Goal: Book appointment/travel/reservation

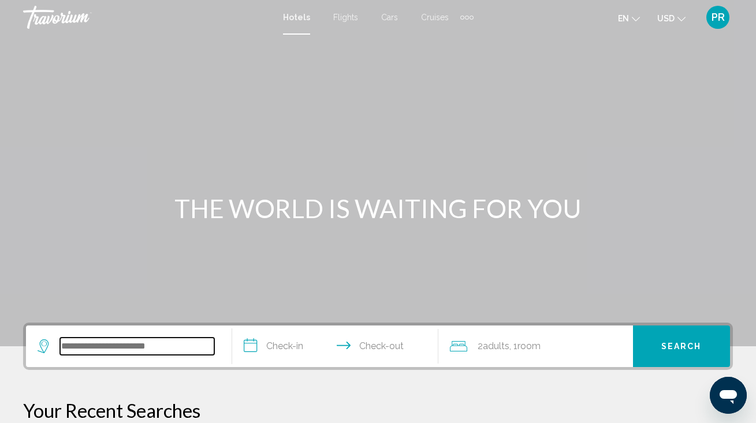
click at [170, 348] on input "Search widget" at bounding box center [137, 346] width 154 height 17
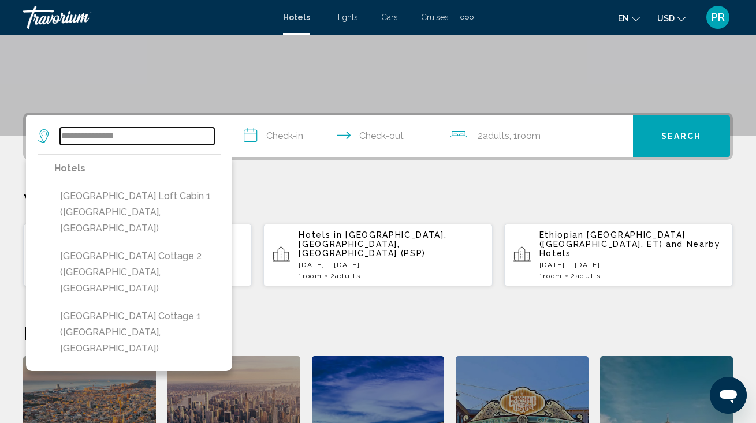
scroll to position [213, 0]
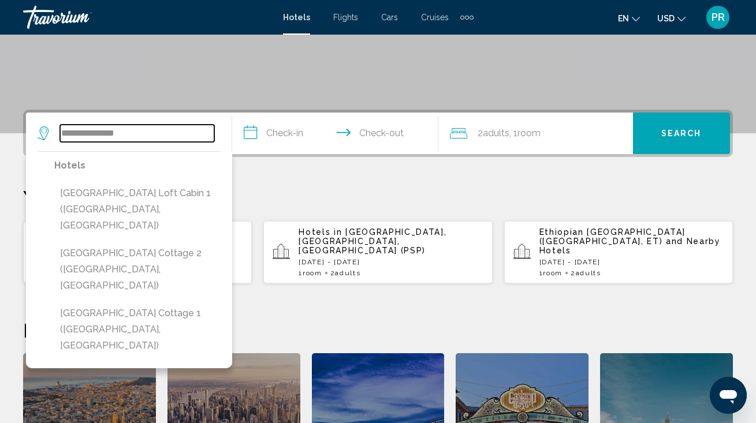
type input "**********"
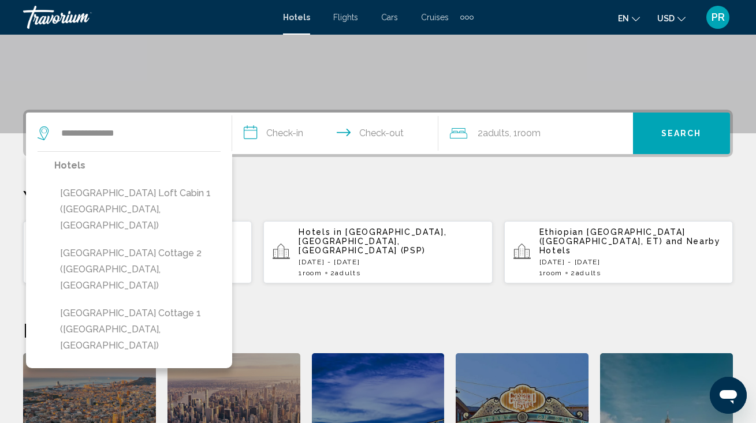
click at [263, 135] on input "**********" at bounding box center [337, 135] width 211 height 45
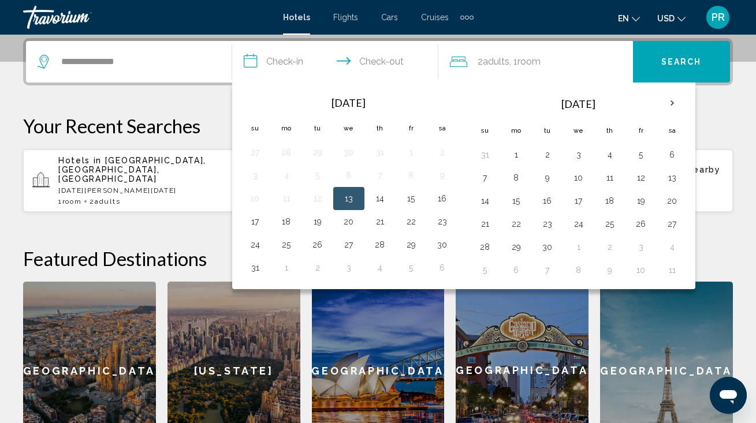
scroll to position [285, 0]
click at [346, 241] on button "27" at bounding box center [348, 244] width 18 height 16
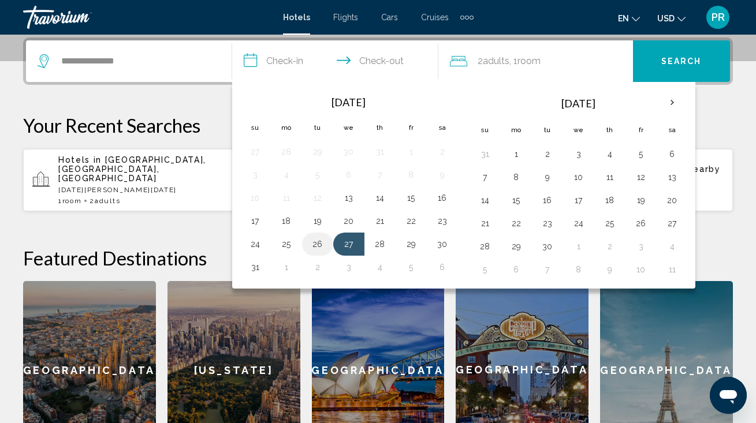
click at [319, 243] on button "26" at bounding box center [317, 244] width 18 height 16
type input "**********"
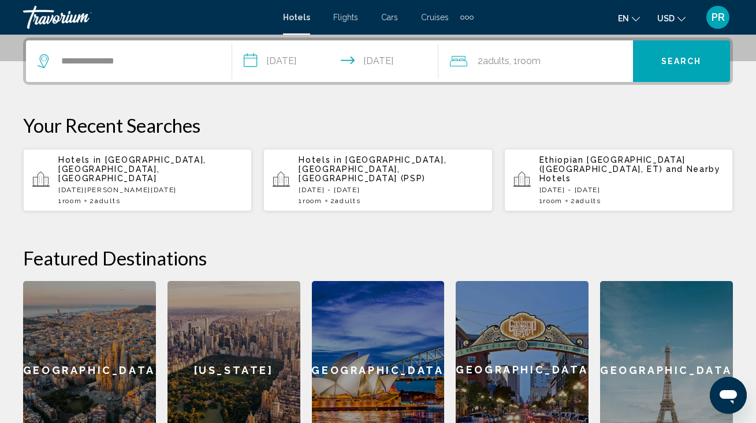
click at [326, 177] on div "Hotels in Palm Springs, CA, United States (PSP) Fri, 29 Aug - Wed, 03 Sep 1 Roo…" at bounding box center [390, 180] width 184 height 50
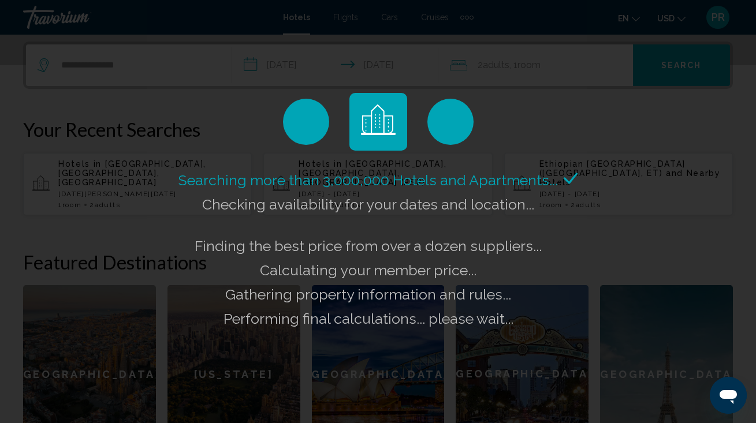
scroll to position [281, 0]
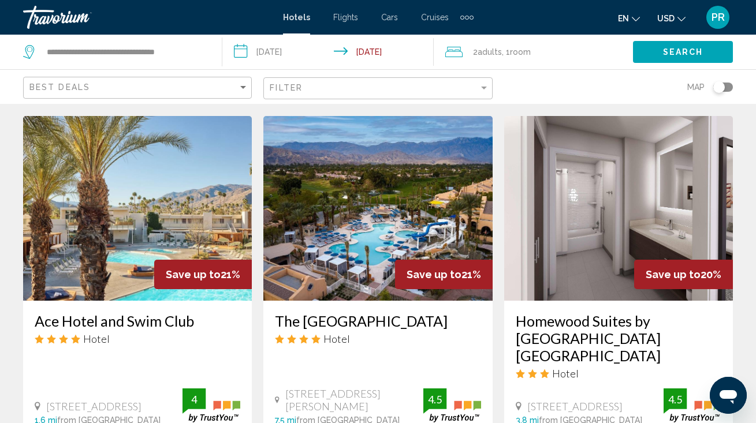
scroll to position [1353, 0]
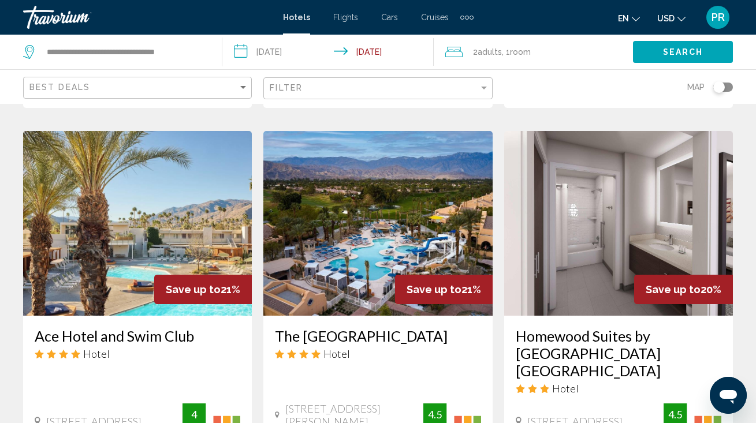
click at [355, 236] on img "Main content" at bounding box center [377, 223] width 229 height 185
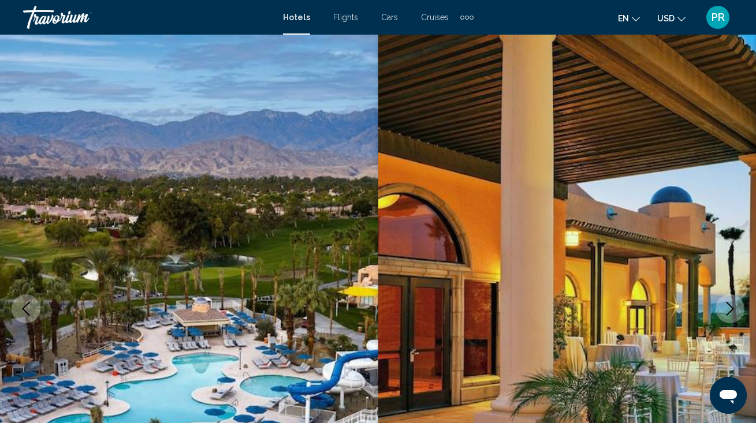
click at [318, 272] on img "Main content" at bounding box center [189, 309] width 378 height 548
click at [536, 275] on img "Main content" at bounding box center [567, 309] width 378 height 548
click at [532, 262] on img "Main content" at bounding box center [567, 309] width 378 height 548
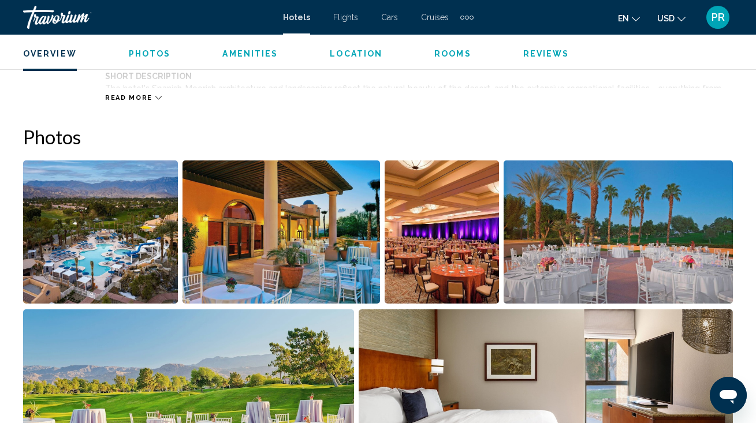
scroll to position [711, 0]
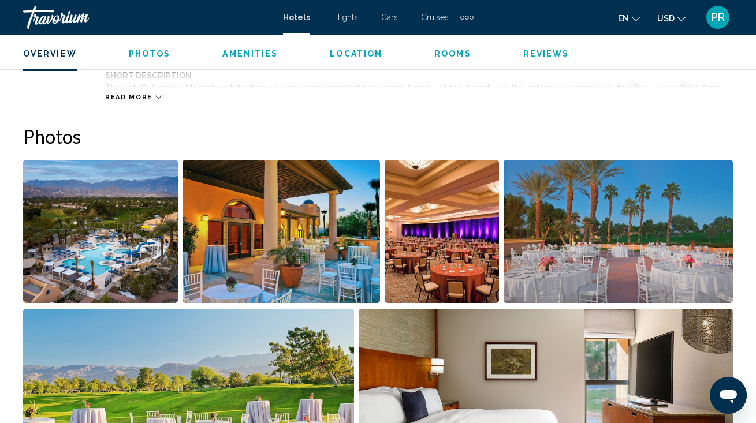
click at [240, 252] on img "Open full-screen image slider" at bounding box center [281, 231] width 198 height 143
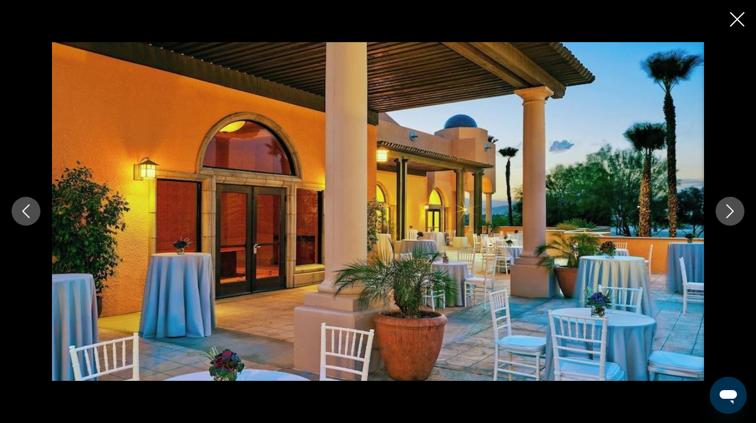
click at [726, 214] on icon "Next image" at bounding box center [730, 211] width 14 height 14
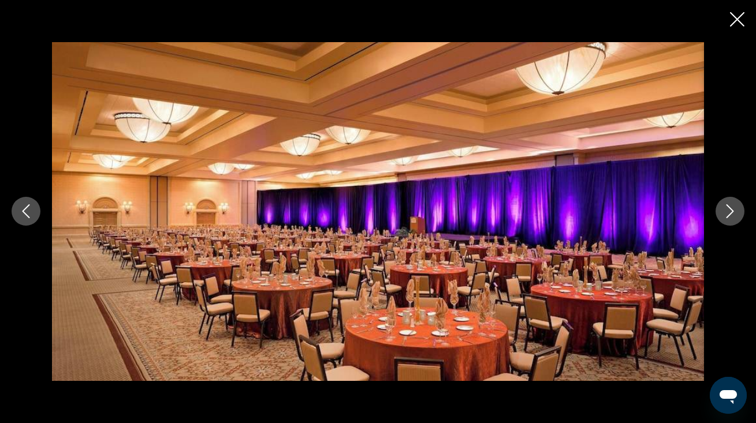
click at [726, 214] on icon "Next image" at bounding box center [730, 211] width 14 height 14
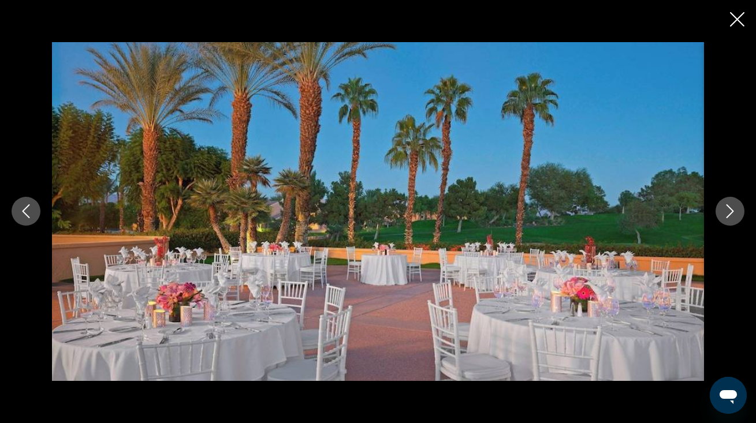
click at [727, 214] on icon "Next image" at bounding box center [730, 211] width 14 height 14
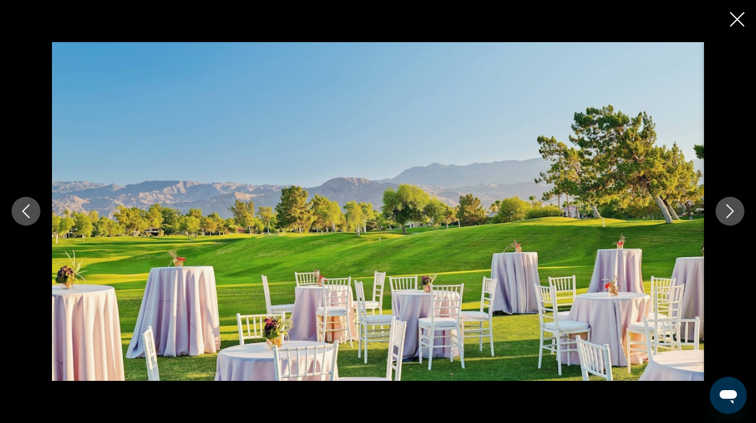
click at [727, 214] on icon "Next image" at bounding box center [730, 211] width 14 height 14
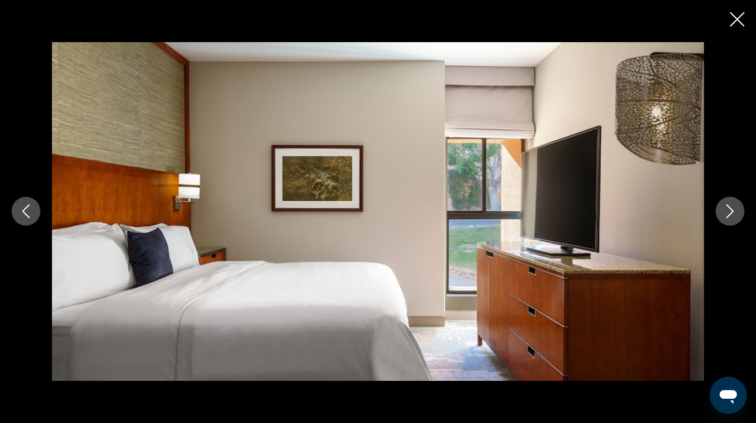
click at [727, 214] on icon "Next image" at bounding box center [730, 211] width 14 height 14
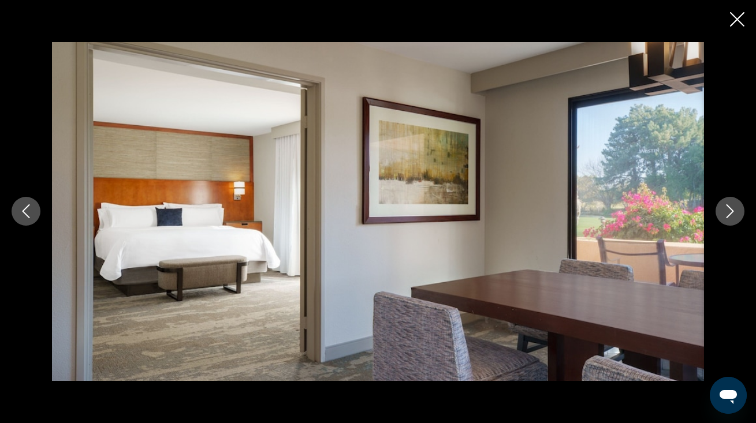
click at [727, 214] on icon "Next image" at bounding box center [730, 211] width 14 height 14
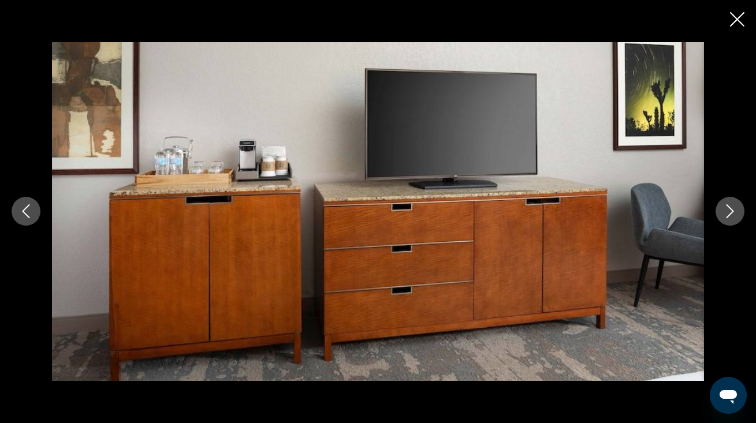
click at [727, 214] on icon "Next image" at bounding box center [730, 211] width 14 height 14
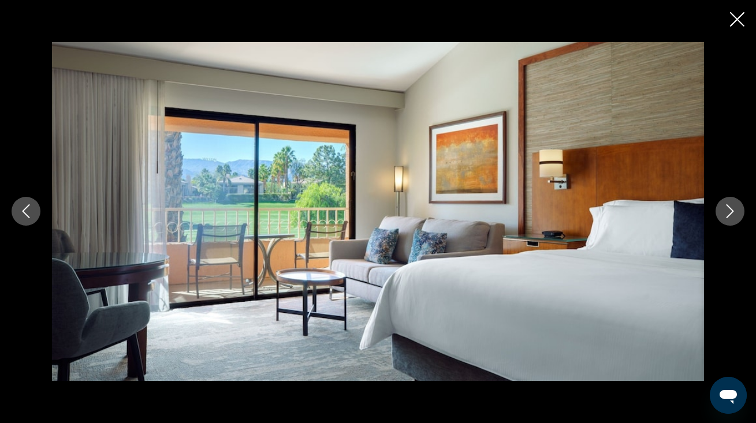
click at [727, 214] on icon "Next image" at bounding box center [730, 211] width 14 height 14
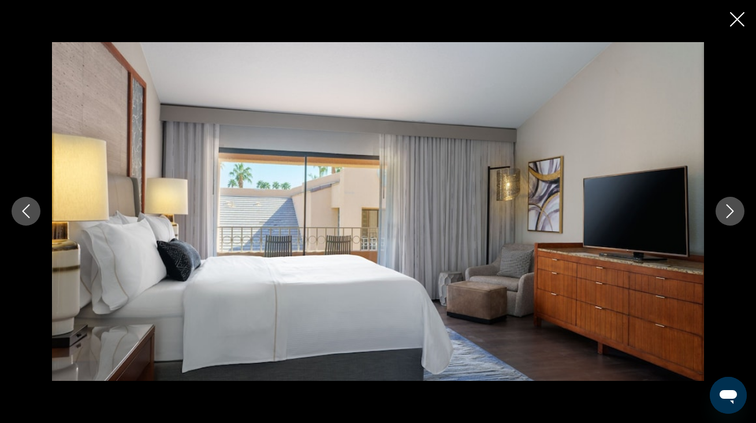
click at [727, 214] on icon "Next image" at bounding box center [730, 211] width 14 height 14
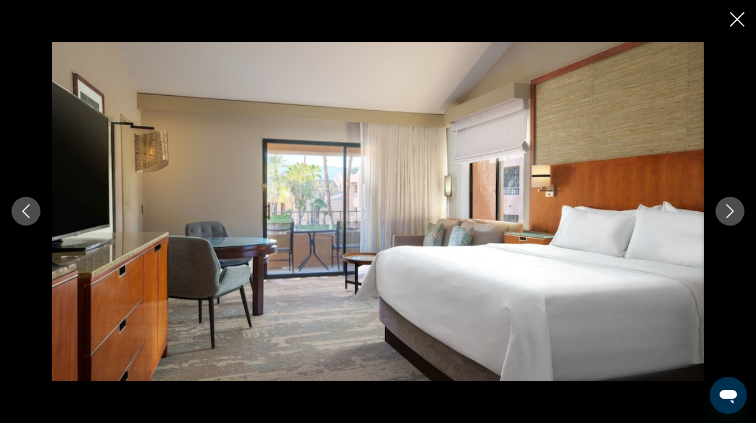
click at [727, 214] on icon "Next image" at bounding box center [730, 211] width 14 height 14
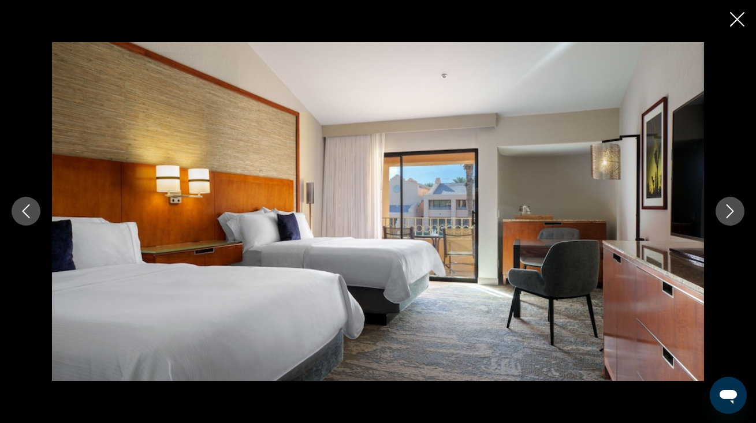
click at [727, 214] on icon "Next image" at bounding box center [730, 211] width 14 height 14
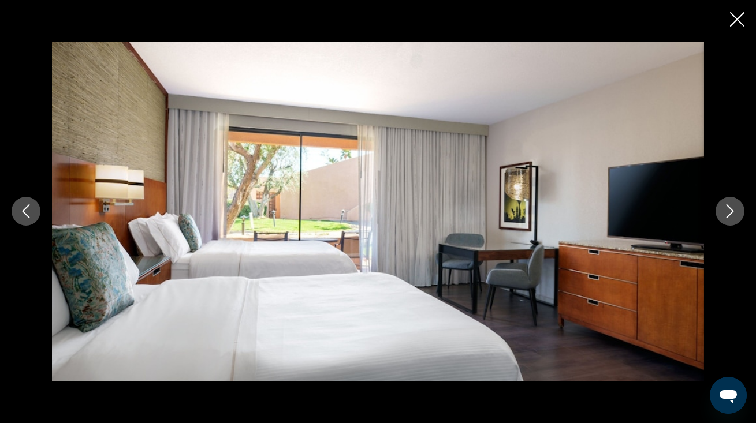
click at [727, 214] on icon "Next image" at bounding box center [730, 211] width 14 height 14
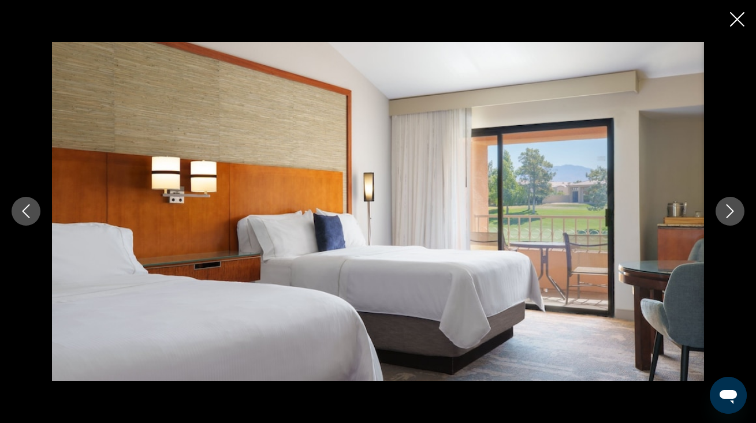
click at [727, 214] on icon "Next image" at bounding box center [730, 211] width 14 height 14
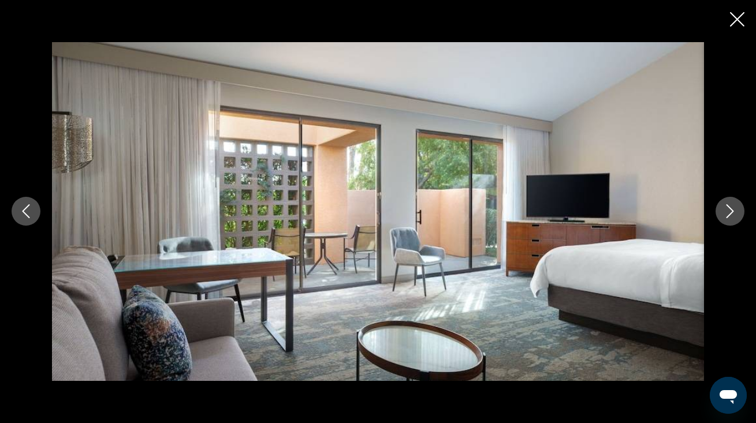
click at [727, 214] on icon "Next image" at bounding box center [730, 211] width 14 height 14
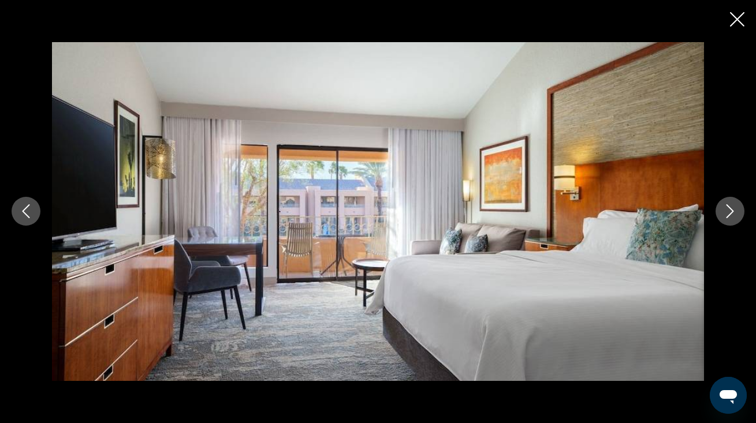
click at [727, 214] on icon "Next image" at bounding box center [730, 211] width 14 height 14
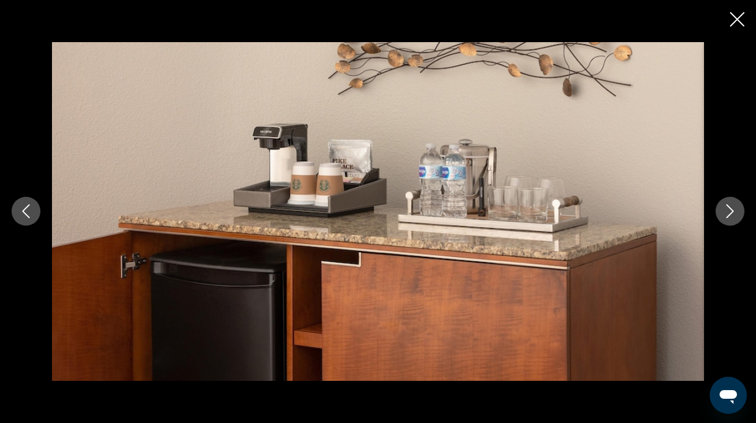
click at [727, 214] on icon "Next image" at bounding box center [730, 211] width 14 height 14
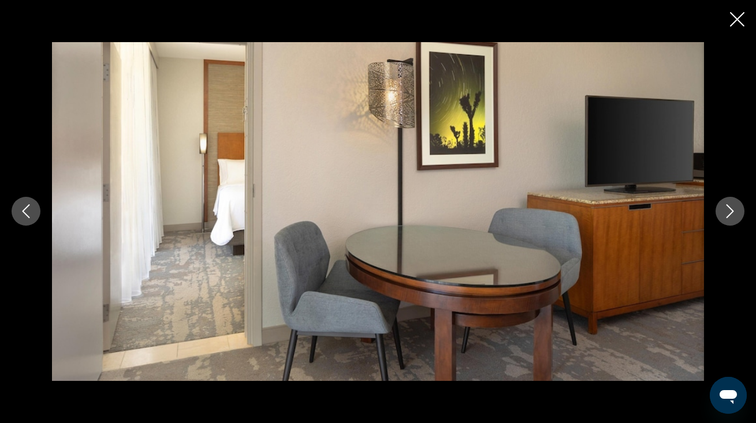
click at [727, 214] on icon "Next image" at bounding box center [730, 211] width 14 height 14
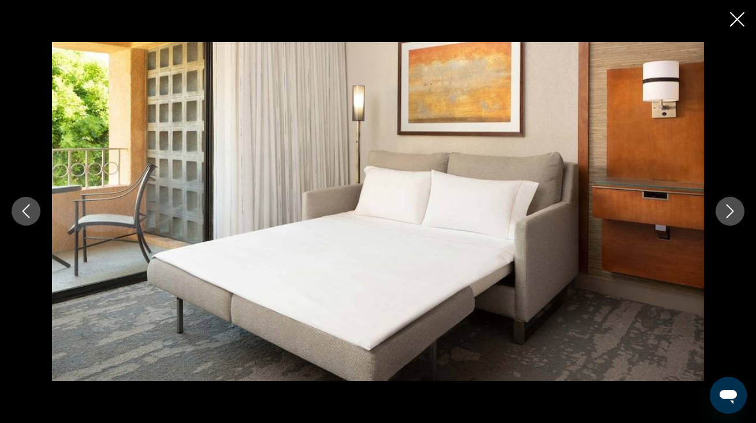
click at [733, 16] on icon "Close slideshow" at bounding box center [737, 19] width 14 height 14
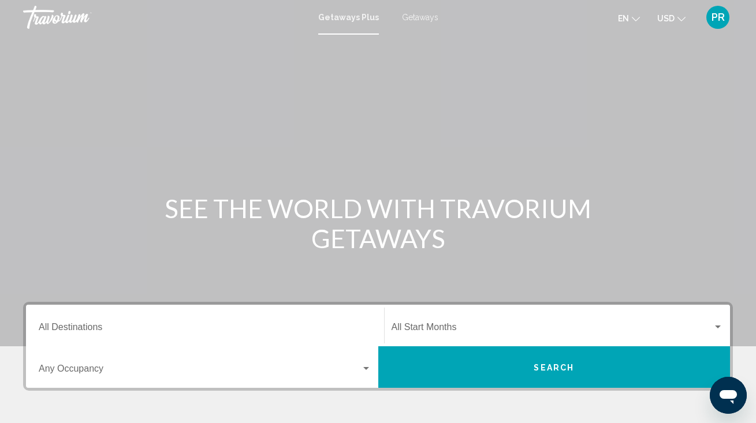
click at [57, 317] on div "Destination All Destinations" at bounding box center [205, 326] width 333 height 36
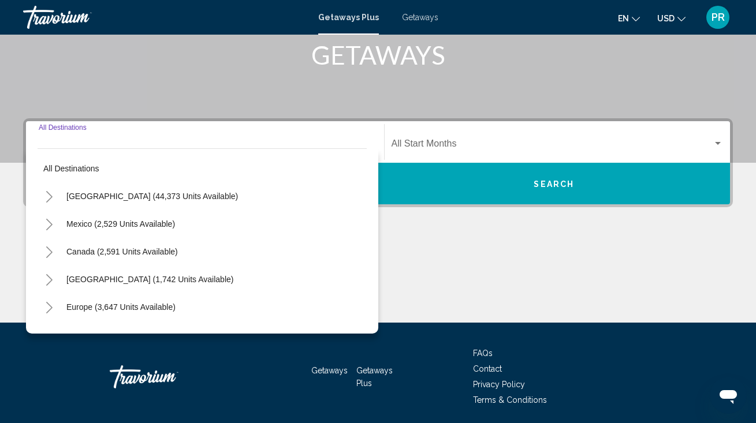
scroll to position [225, 0]
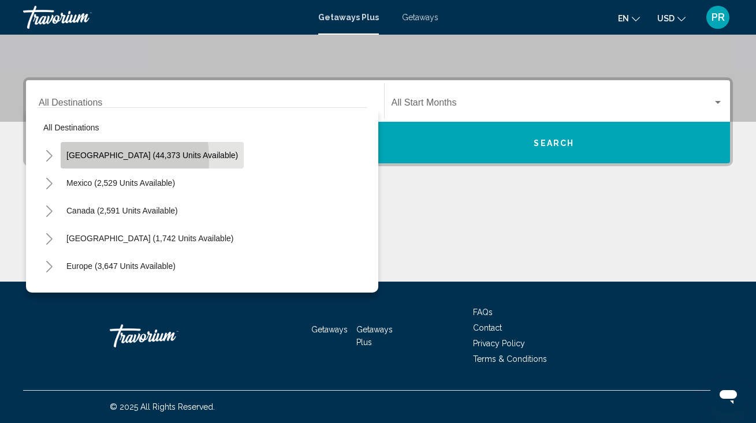
click at [64, 161] on button "[GEOGRAPHIC_DATA] (44,373 units available)" at bounding box center [152, 155] width 183 height 27
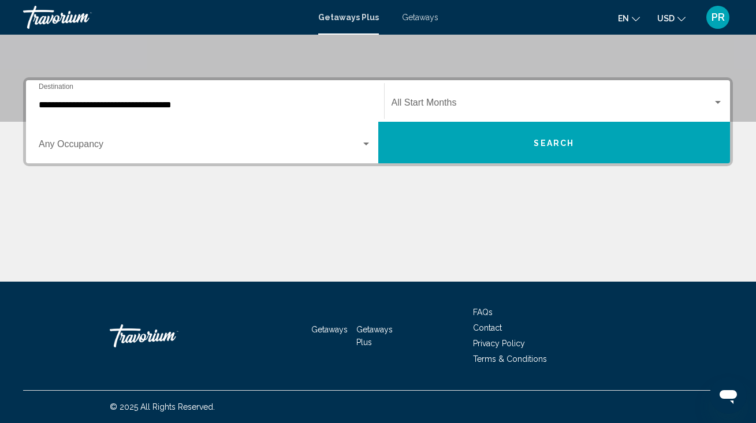
click at [64, 111] on div "**********" at bounding box center [205, 101] width 333 height 36
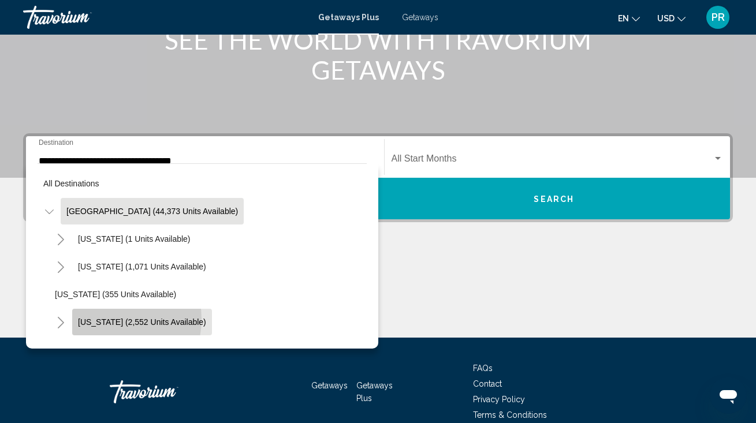
click at [106, 319] on span "[US_STATE] (2,552 units available)" at bounding box center [142, 322] width 128 height 9
type input "**********"
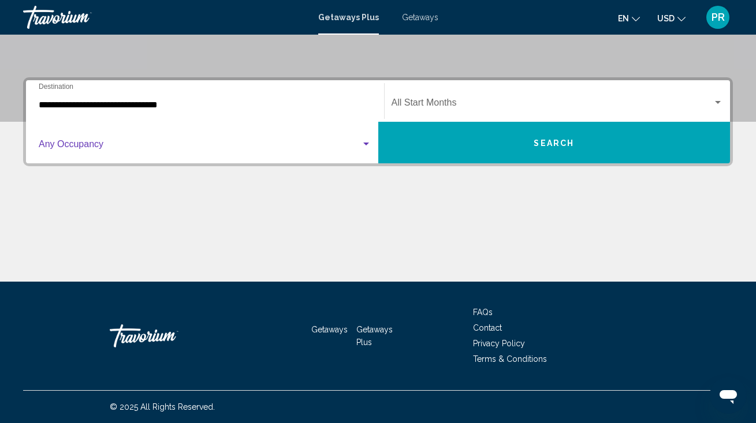
click at [82, 142] on span "Search widget" at bounding box center [200, 146] width 322 height 10
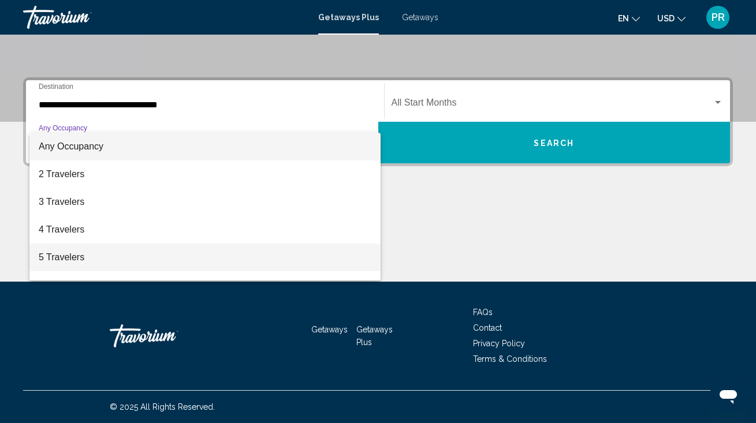
click at [68, 255] on span "5 Travelers" at bounding box center [205, 258] width 333 height 28
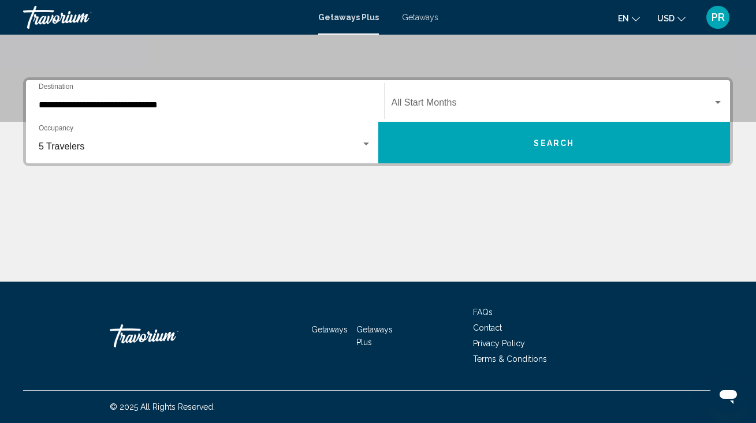
click at [414, 98] on div "Start Month All Start Months" at bounding box center [557, 101] width 332 height 36
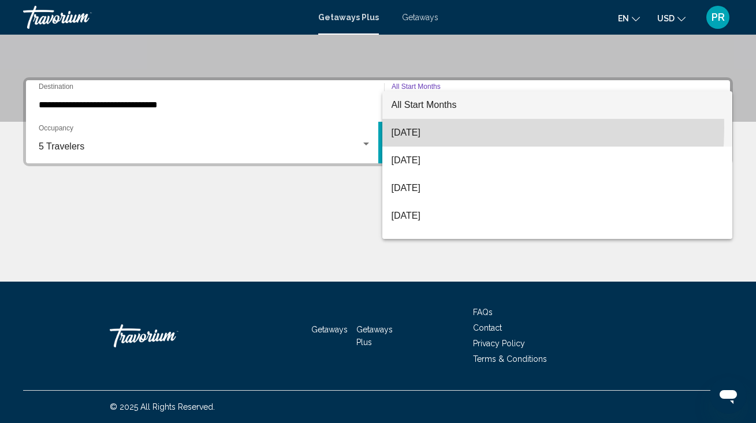
click at [413, 128] on span "[DATE]" at bounding box center [557, 133] width 332 height 28
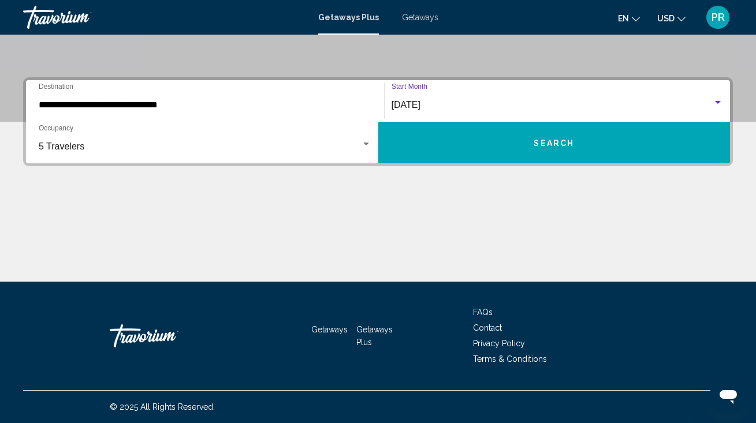
click at [416, 121] on mat-form-field "[DATE] Start Month All Start Months" at bounding box center [558, 101] width 346 height 41
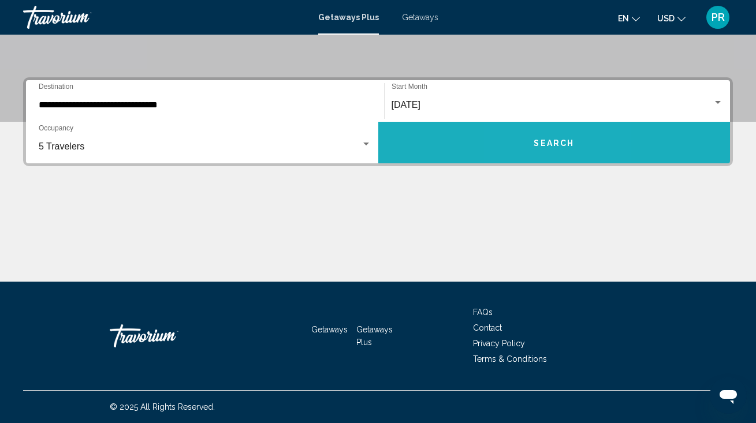
click at [534, 137] on span "Search" at bounding box center [553, 141] width 40 height 9
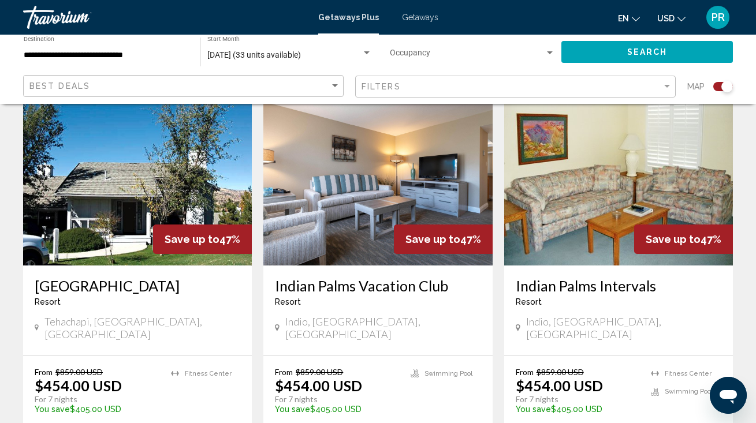
scroll to position [854, 0]
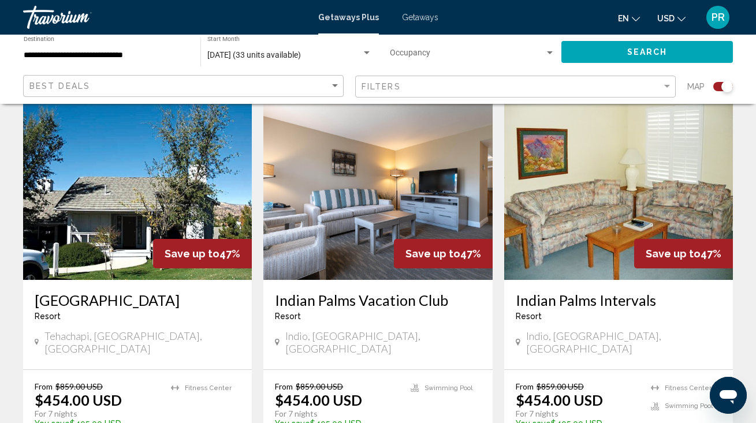
click at [181, 178] on img "Main content" at bounding box center [137, 187] width 229 height 185
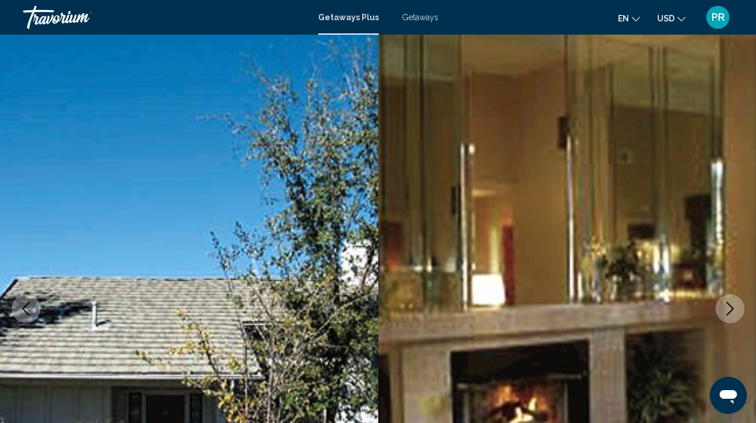
click at [722, 305] on button "Next image" at bounding box center [729, 308] width 29 height 29
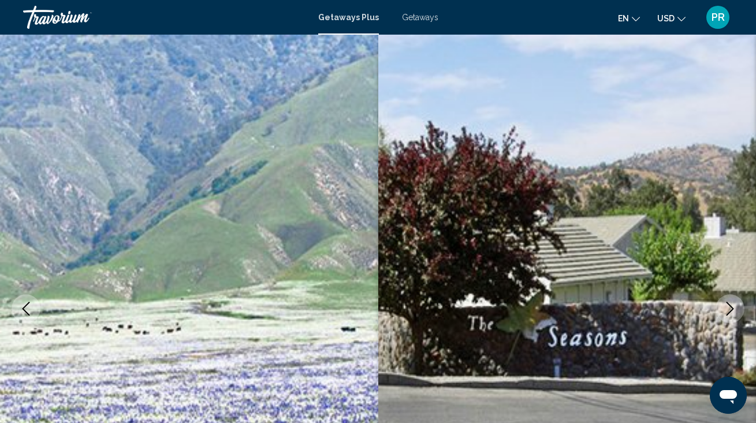
click at [722, 304] on button "Next image" at bounding box center [729, 308] width 29 height 29
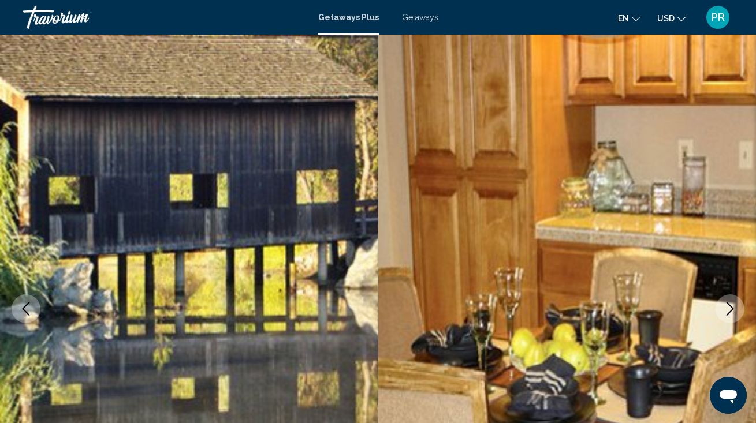
click at [722, 304] on button "Next image" at bounding box center [729, 308] width 29 height 29
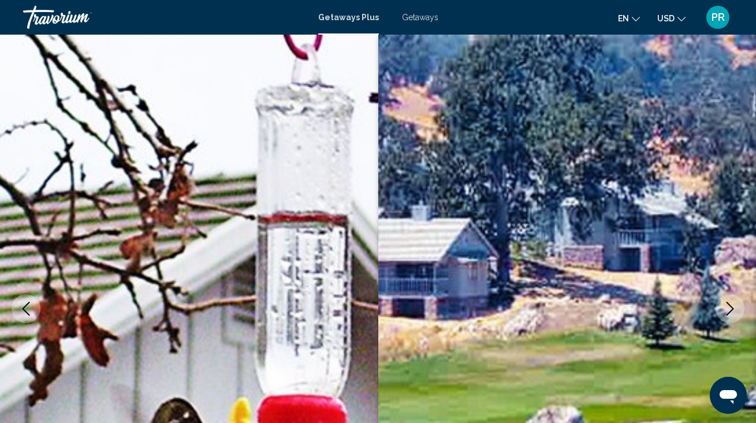
click at [722, 304] on button "Next image" at bounding box center [729, 308] width 29 height 29
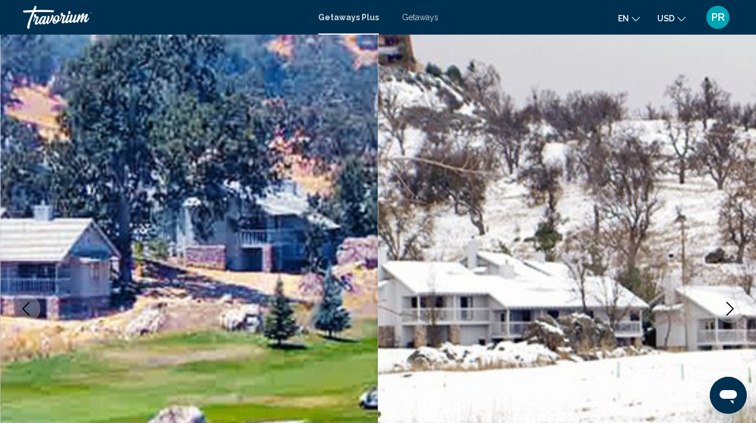
click at [722, 304] on button "Next image" at bounding box center [729, 308] width 29 height 29
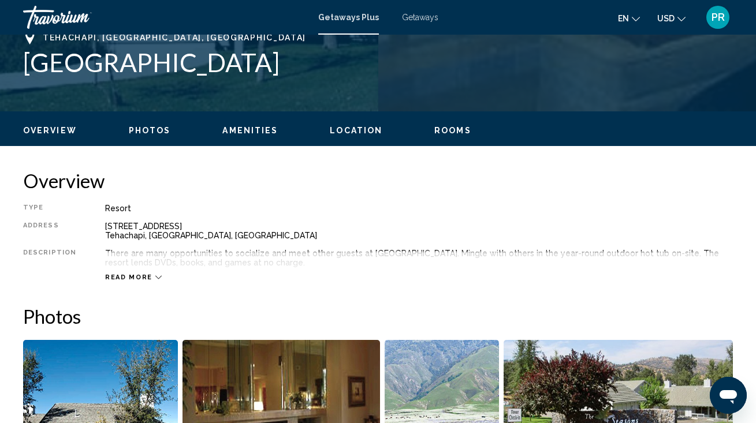
scroll to position [472, 0]
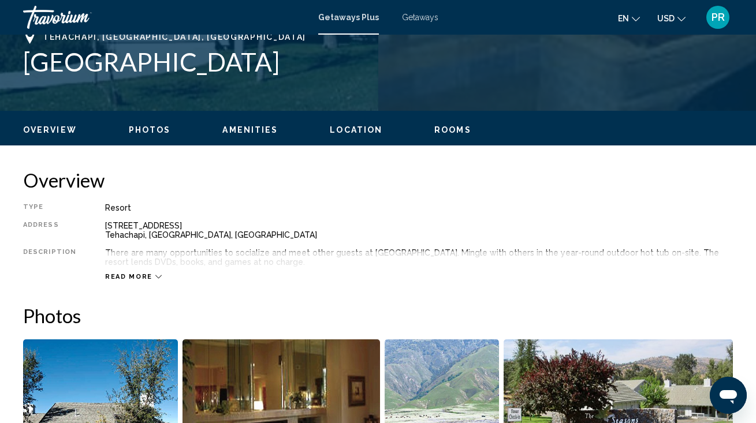
click at [150, 128] on span "Photos" at bounding box center [150, 129] width 42 height 9
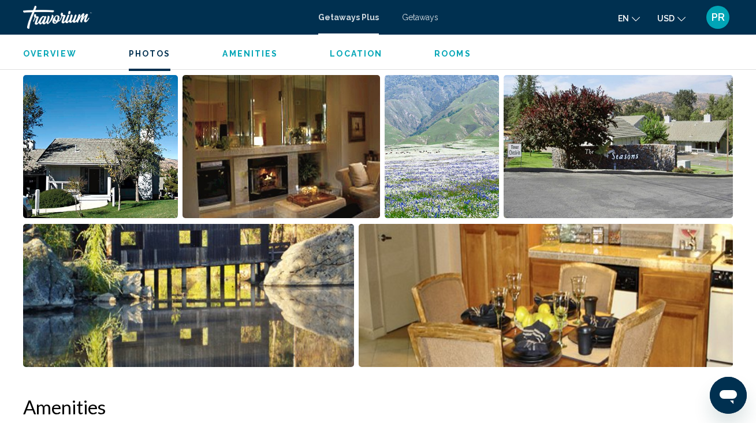
scroll to position [733, 0]
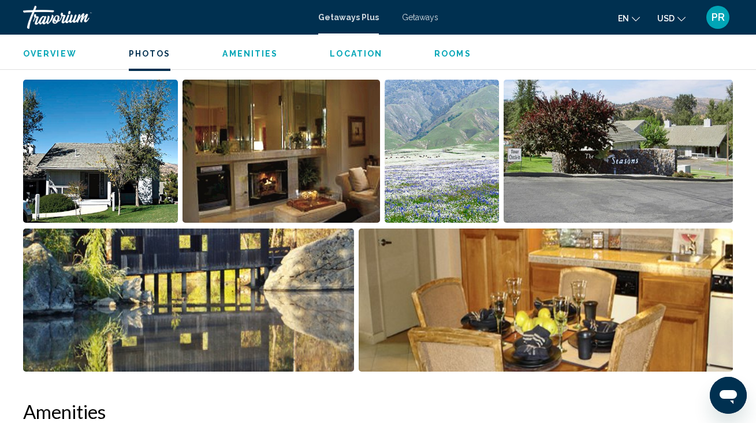
click at [216, 220] on img "Open full-screen image slider" at bounding box center [281, 151] width 198 height 143
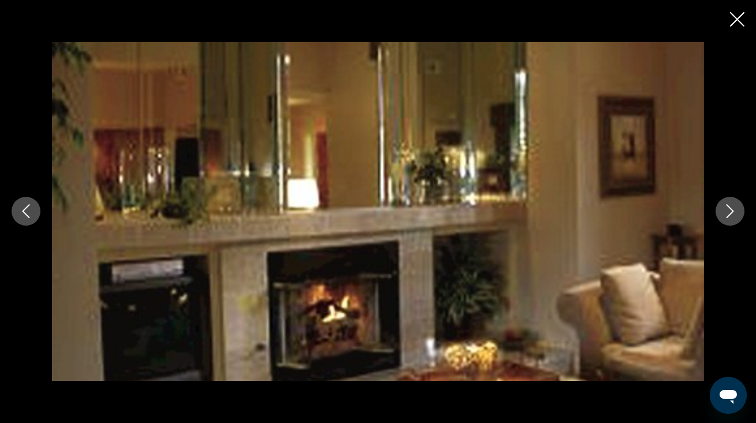
click at [722, 215] on button "Next image" at bounding box center [729, 211] width 29 height 29
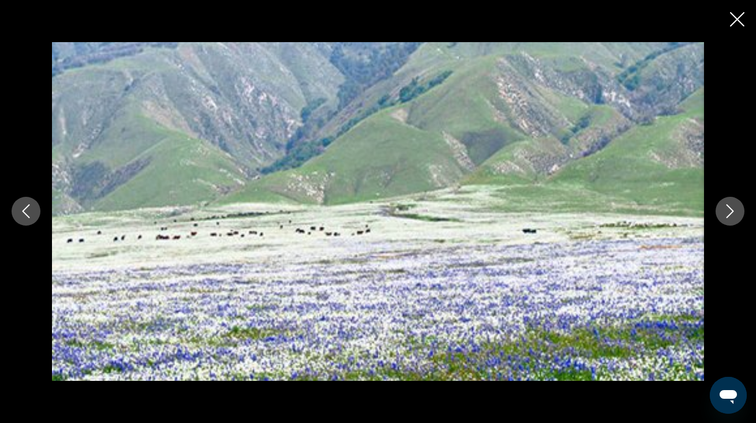
click at [722, 215] on button "Next image" at bounding box center [729, 211] width 29 height 29
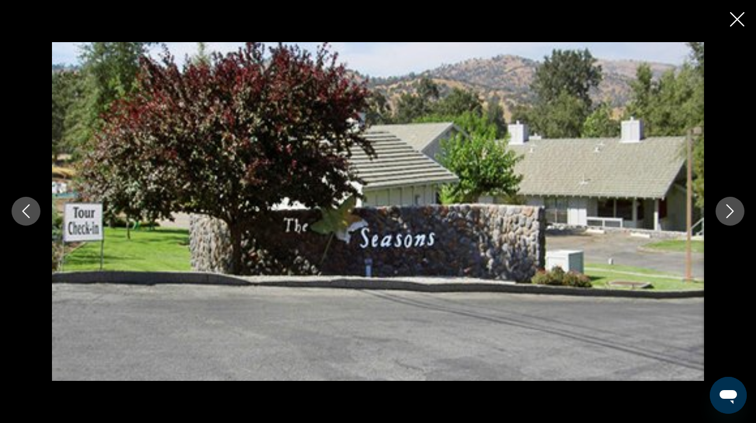
click at [738, 23] on icon "Close slideshow" at bounding box center [737, 19] width 14 height 14
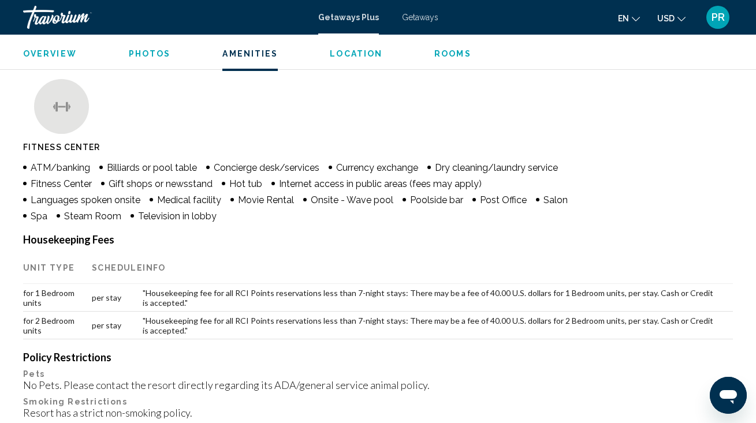
scroll to position [1089, 0]
